Goal: Information Seeking & Learning: Check status

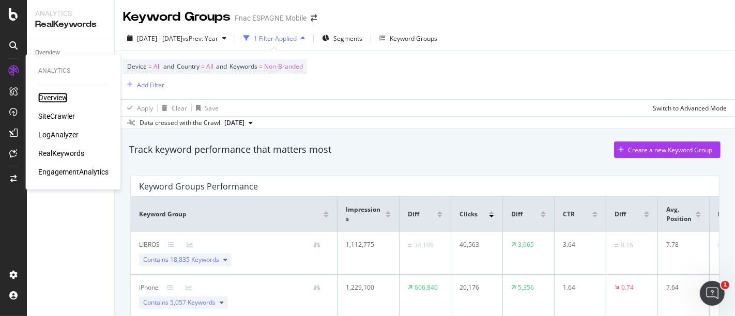
click at [50, 99] on div "Overview" at bounding box center [52, 98] width 29 height 10
